Goal: Information Seeking & Learning: Understand process/instructions

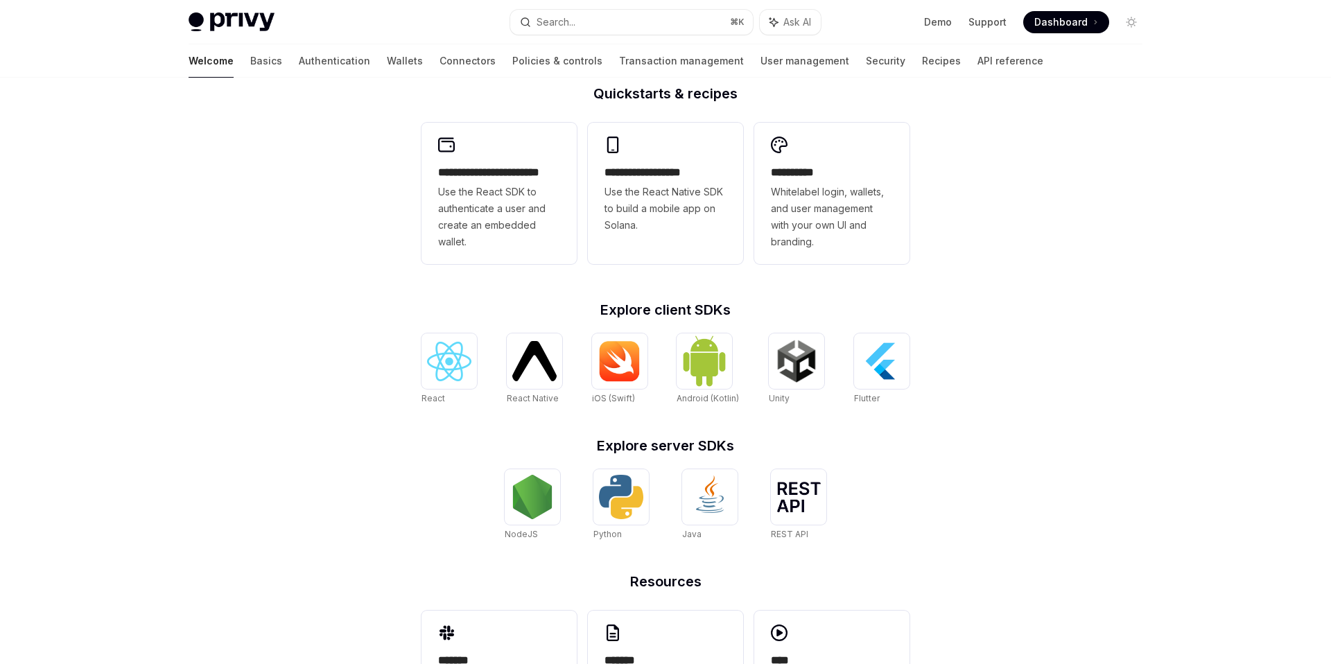
scroll to position [376, 0]
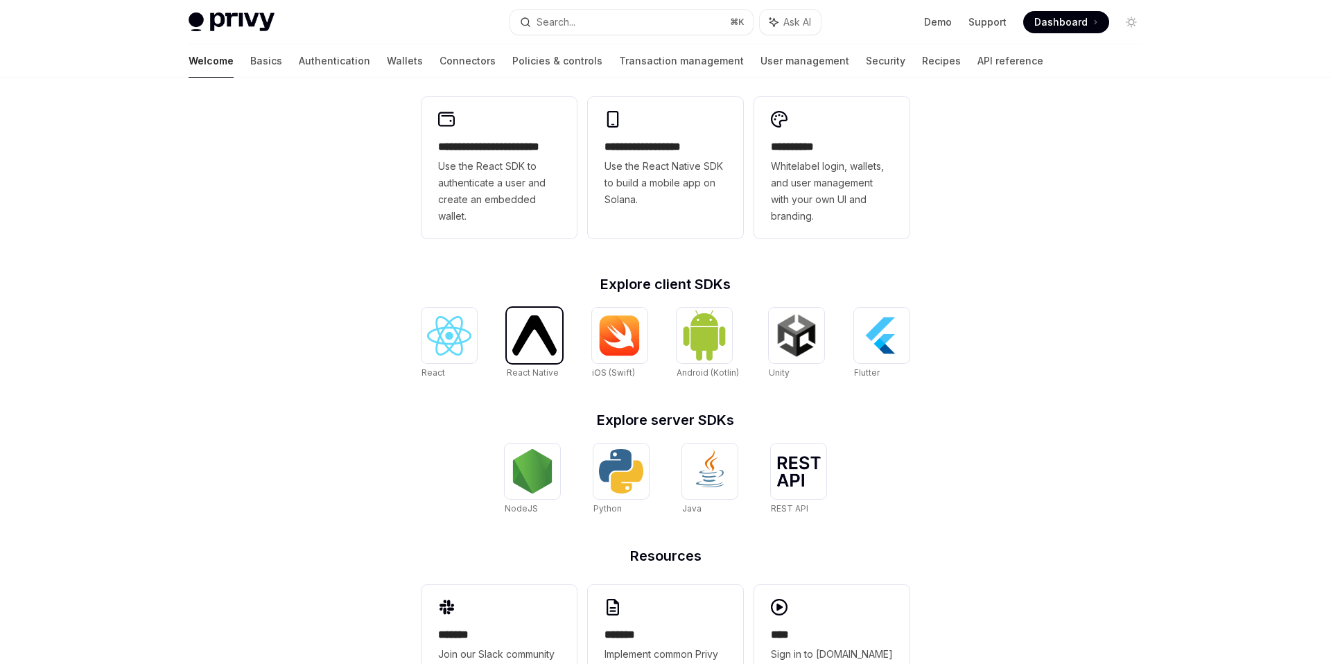
click at [529, 333] on img at bounding box center [534, 335] width 44 height 40
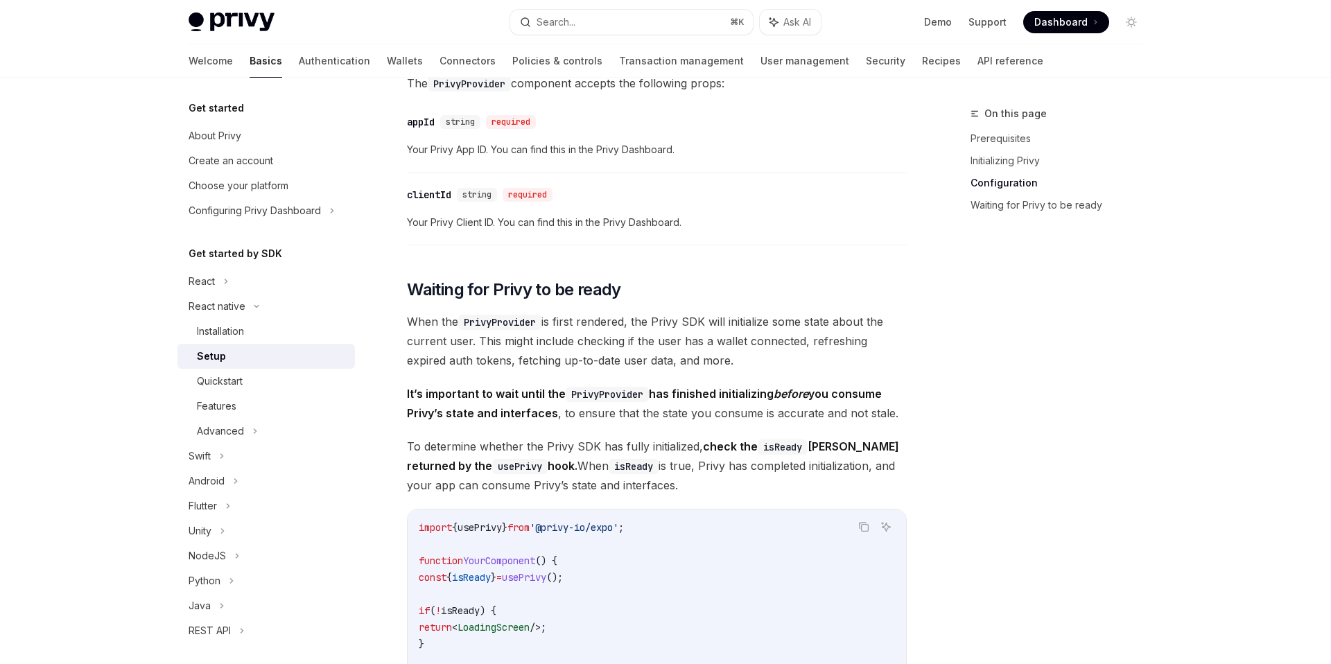
scroll to position [916, 0]
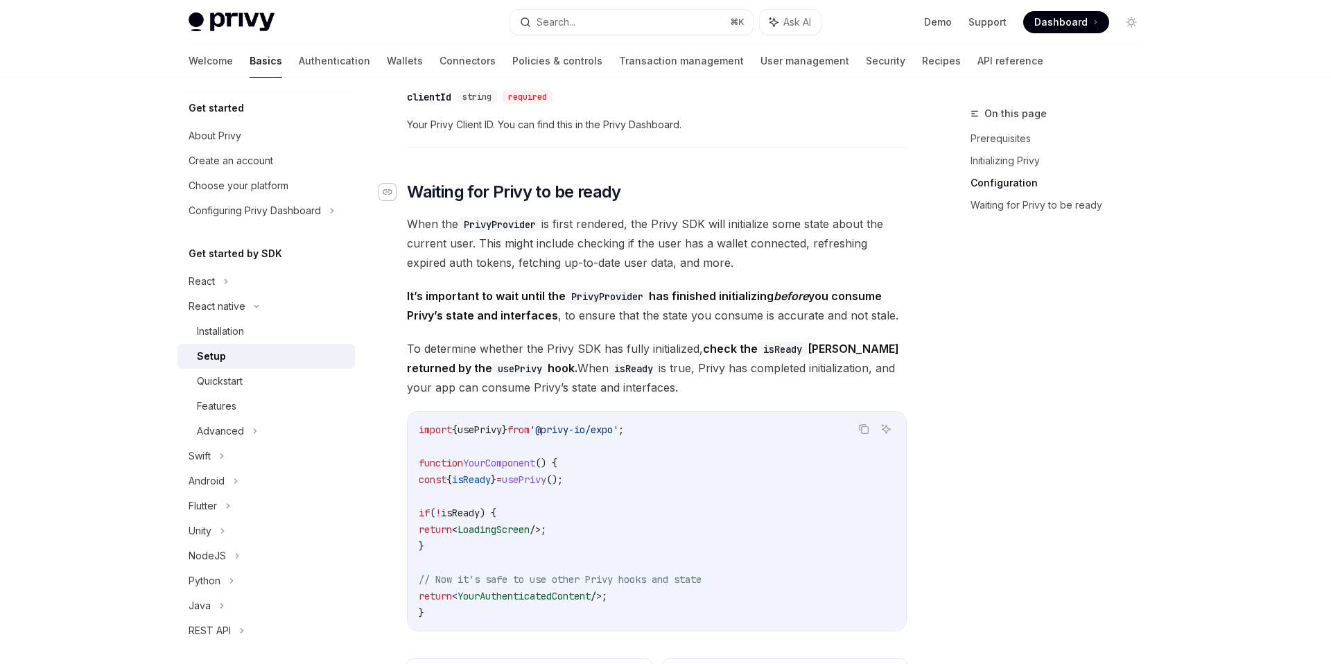
drag, startPoint x: 654, startPoint y: 398, endPoint x: 392, endPoint y: 204, distance: 326.1
click at [407, 204] on div "​ Prerequisites Before you begin, make sure you have set up your Privy app and …" at bounding box center [657, 16] width 500 height 1514
click at [676, 385] on span "To determine whether the Privy SDK has fully initialized, check the isReady Boo…" at bounding box center [657, 368] width 500 height 58
drag, startPoint x: 653, startPoint y: 394, endPoint x: 412, endPoint y: 204, distance: 306.5
click at [412, 204] on div "​ Prerequisites Before you begin, make sure you have set up your Privy app and …" at bounding box center [657, 16] width 500 height 1514
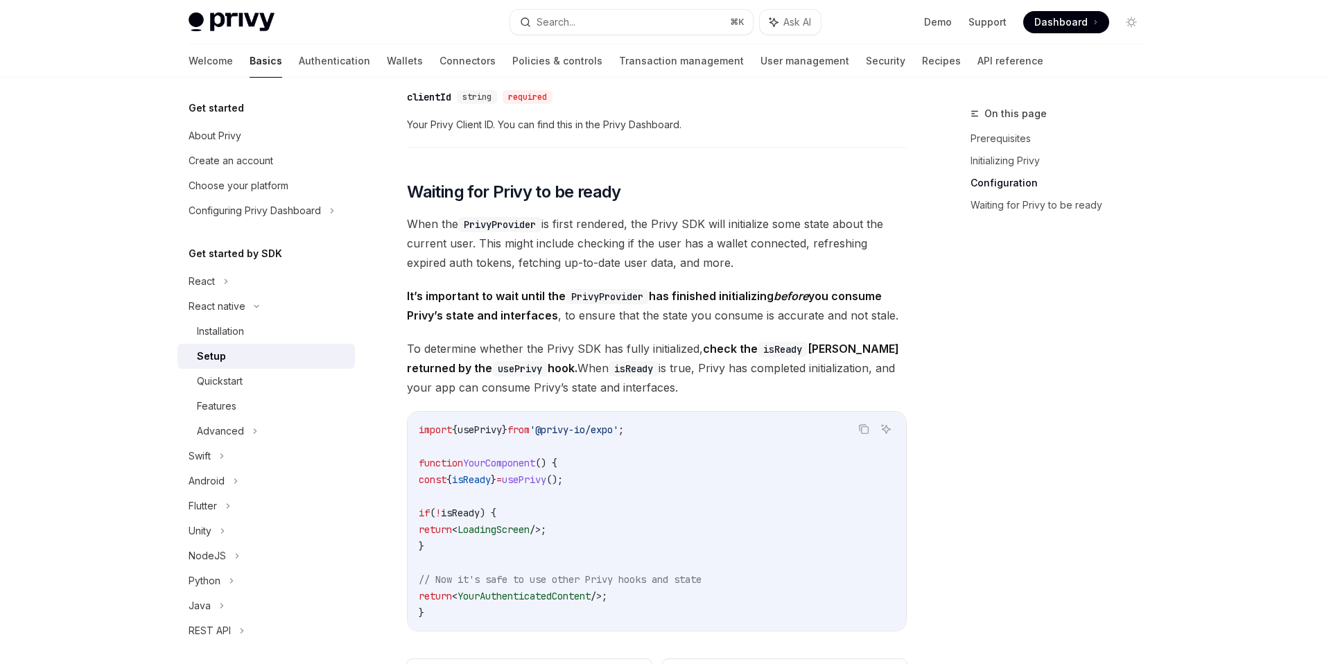
click at [663, 397] on span "To determine whether the Privy SDK has fully initialized, check the isReady Boo…" at bounding box center [657, 368] width 500 height 58
drag, startPoint x: 649, startPoint y: 392, endPoint x: 405, endPoint y: 206, distance: 306.5
click at [407, 206] on div "​ Prerequisites Before you begin, make sure you have set up your Privy app and …" at bounding box center [657, 16] width 500 height 1514
click at [679, 415] on div "​ Prerequisites Before you begin, make sure you have set up your Privy app and …" at bounding box center [657, 16] width 500 height 1514
drag, startPoint x: 654, startPoint y: 393, endPoint x: 409, endPoint y: 200, distance: 311.5
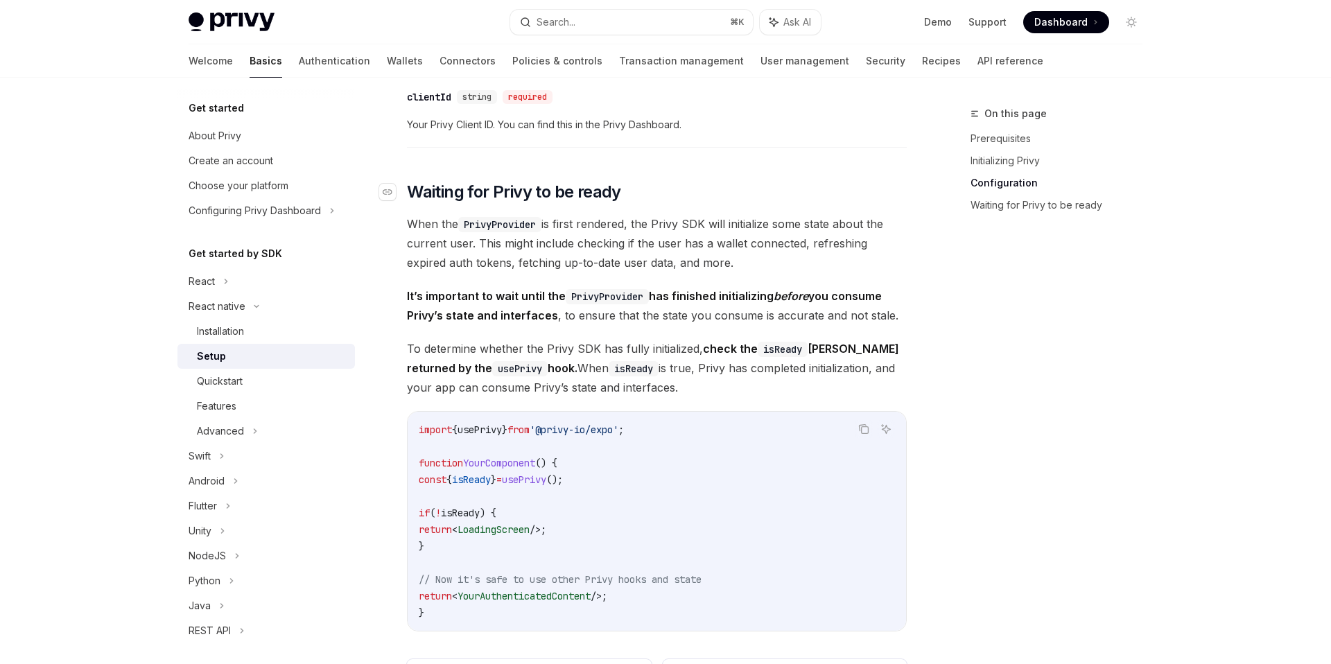
click at [409, 200] on div "​ Prerequisites Before you begin, make sure you have set up your Privy app and …" at bounding box center [657, 16] width 500 height 1514
click at [654, 394] on span "To determine whether the Privy SDK has fully initialized, check the isReady Boo…" at bounding box center [657, 368] width 500 height 58
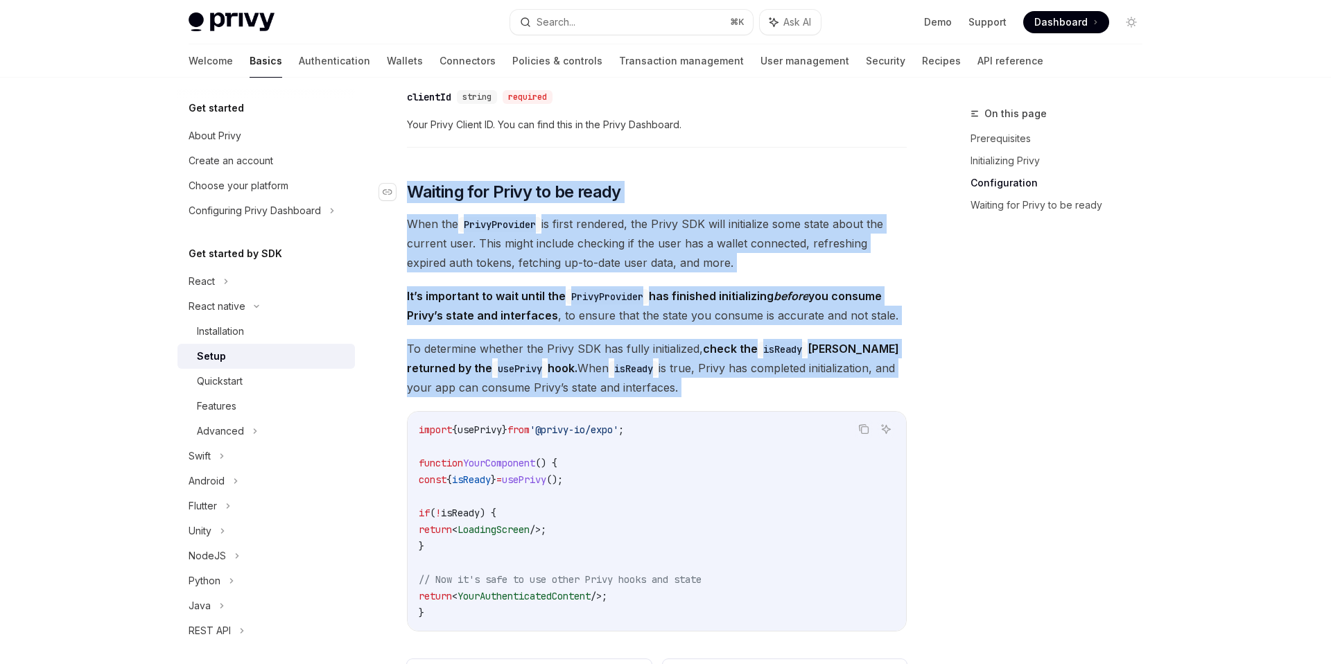
drag, startPoint x: 654, startPoint y: 394, endPoint x: 412, endPoint y: 200, distance: 310.1
click at [412, 200] on div "​ Prerequisites Before you begin, make sure you have set up your Privy app and …" at bounding box center [657, 16] width 500 height 1514
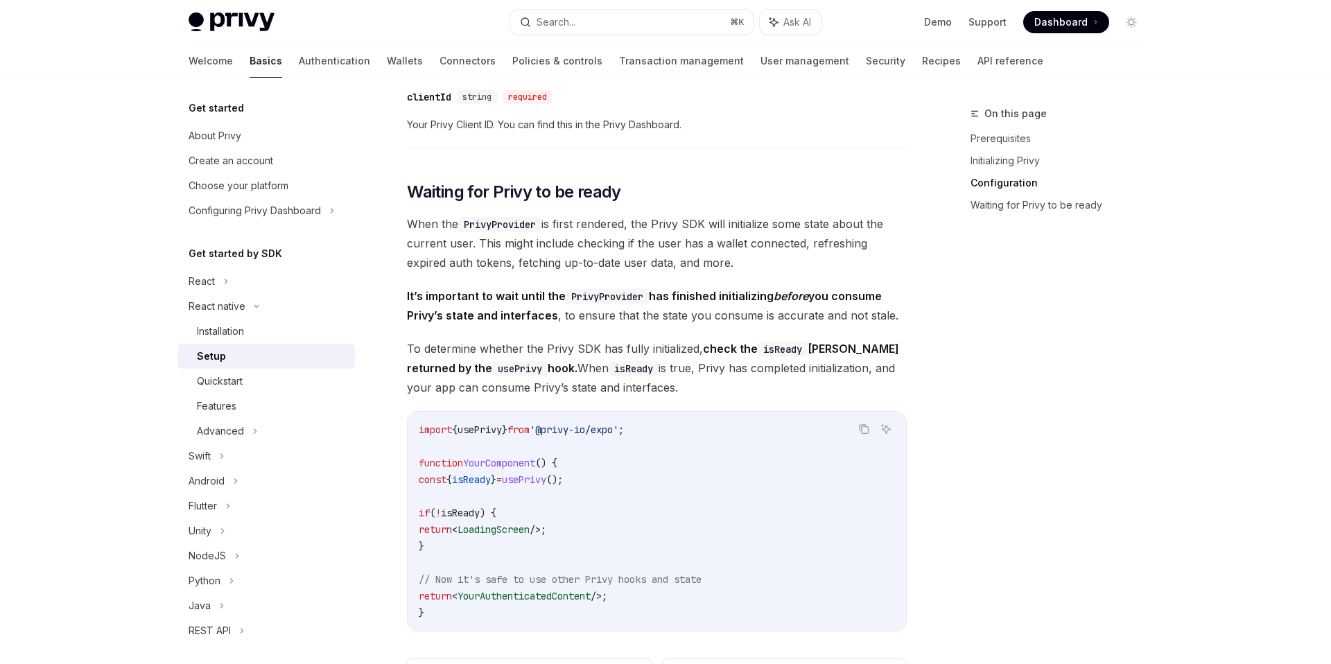
click at [678, 392] on span "To determine whether the Privy SDK has fully initialized, check the isReady Boo…" at bounding box center [657, 368] width 500 height 58
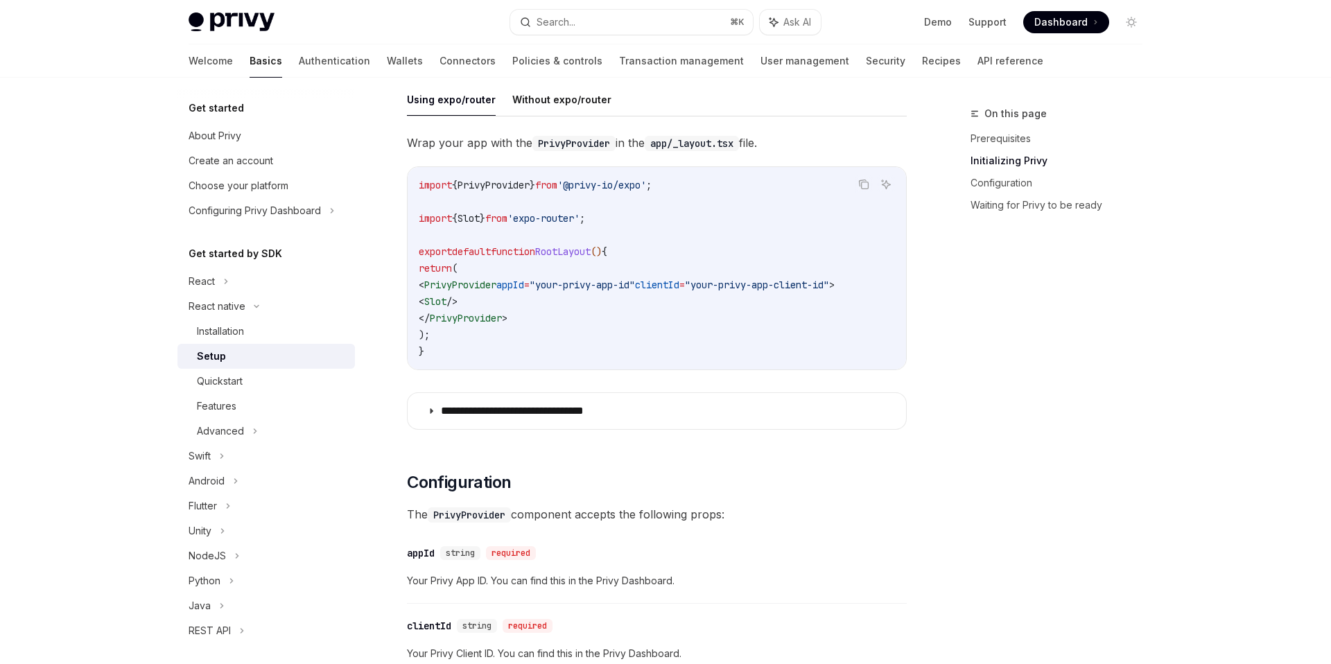
scroll to position [387, 0]
type textarea "*"
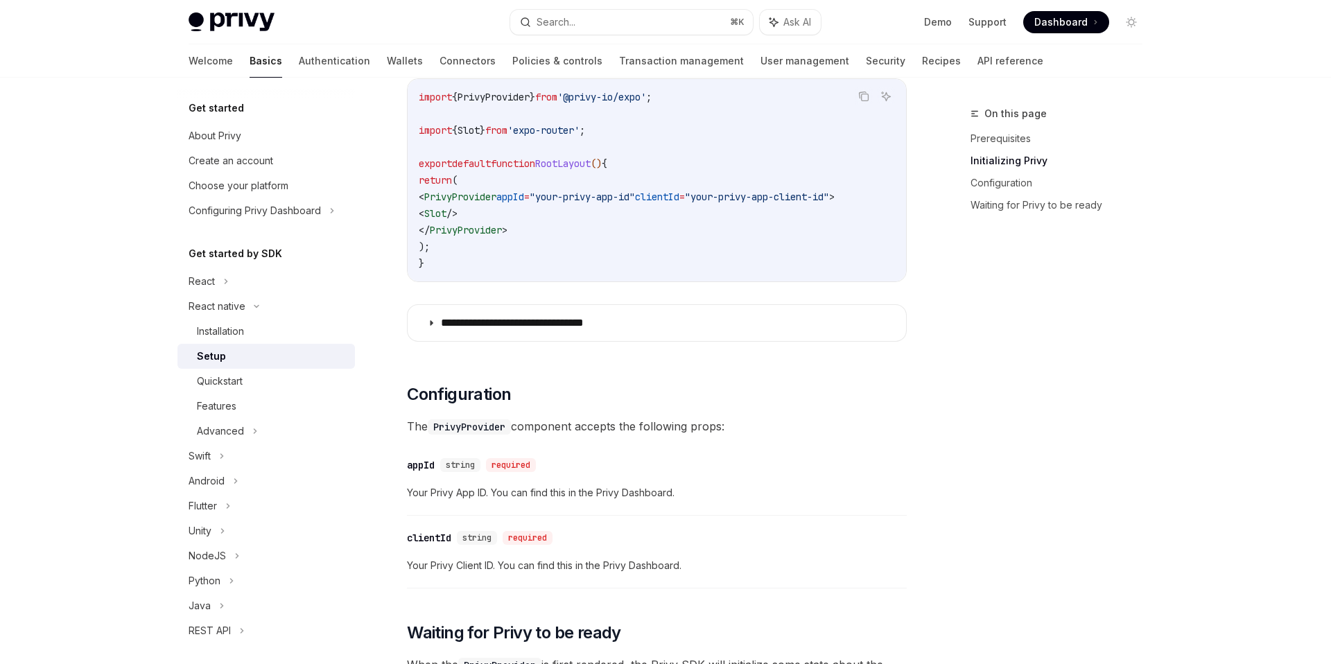
scroll to position [469, 0]
